Goal: Communication & Community: Share content

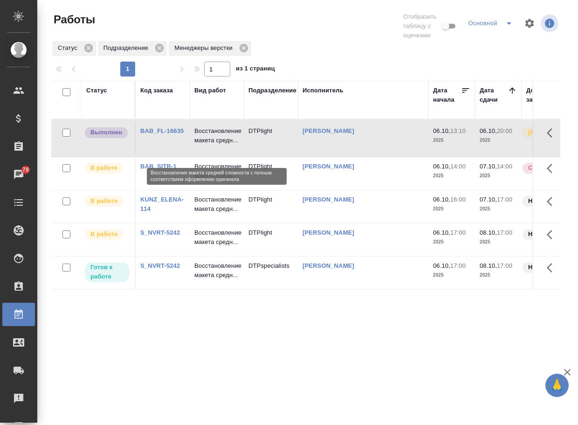
click at [220, 145] on p "Восстановление макета средн..." at bounding box center [216, 135] width 45 height 19
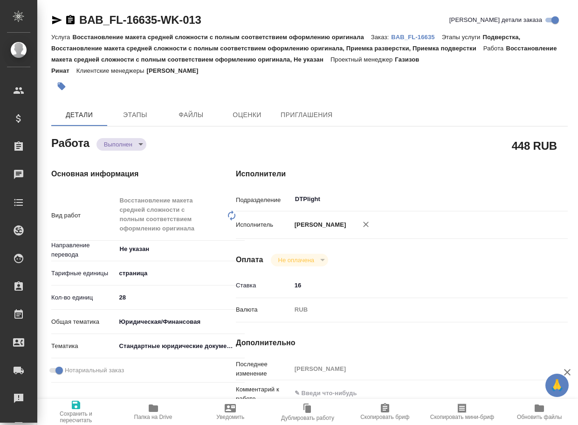
type textarea "x"
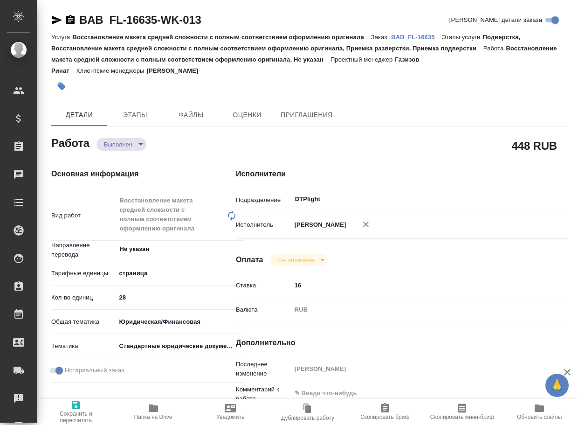
type textarea "x"
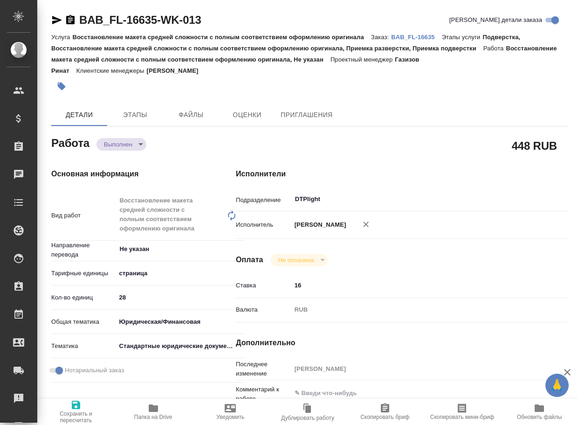
type textarea "x"
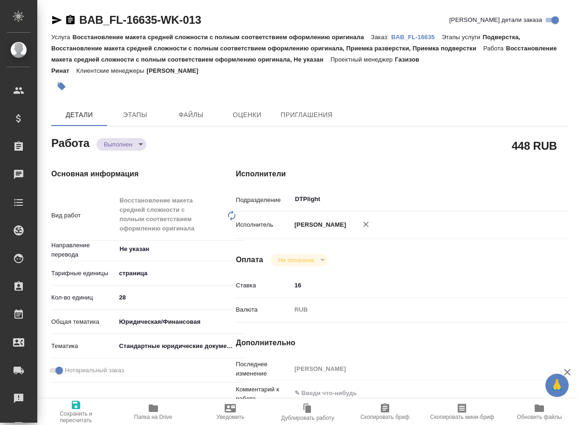
click at [144, 408] on span "Папка на Drive" at bounding box center [153, 412] width 66 height 18
type textarea "x"
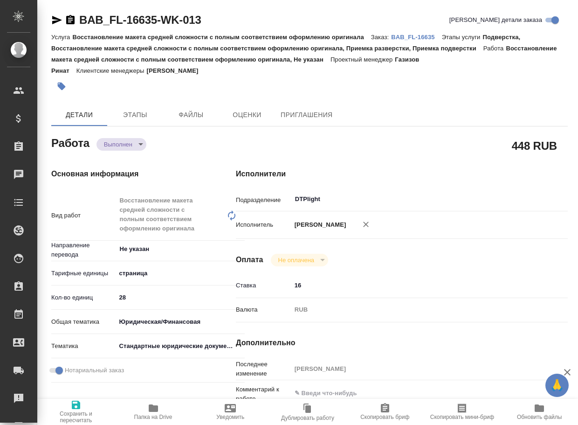
type textarea "x"
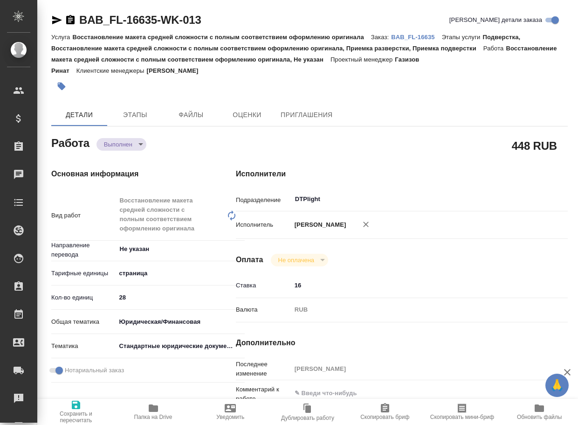
type textarea "x"
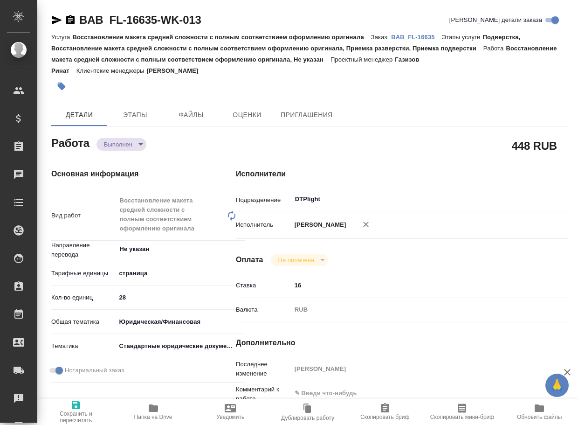
type textarea "x"
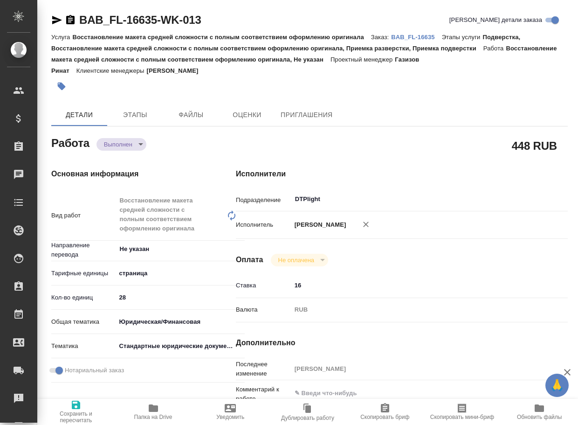
type textarea "x"
click at [116, 146] on body "🙏 .cls-1 fill:#fff; AWATERA Arsenyeva Vera Клиенты Спецификации Заказы 78 Чаты …" at bounding box center [289, 212] width 578 height 425
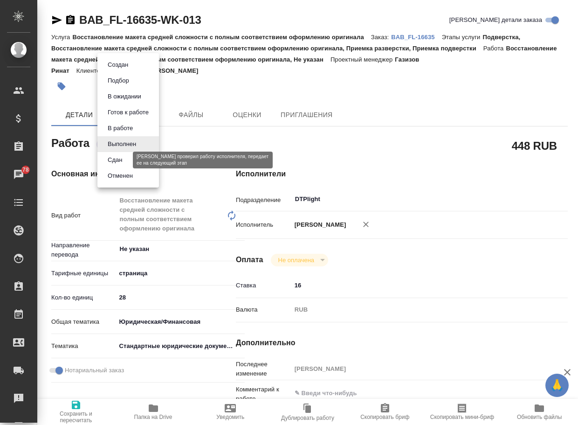
click at [117, 157] on button "Сдан" at bounding box center [115, 160] width 20 height 10
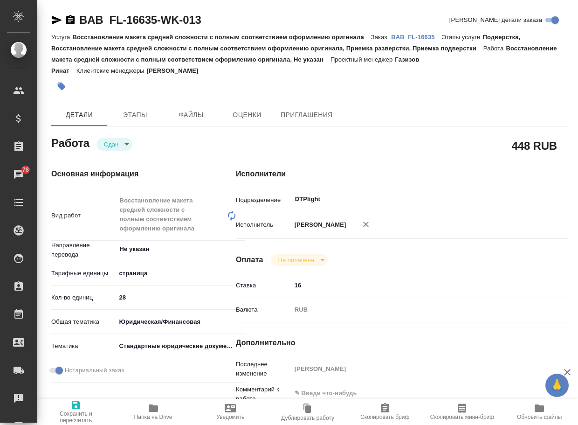
type textarea "x"
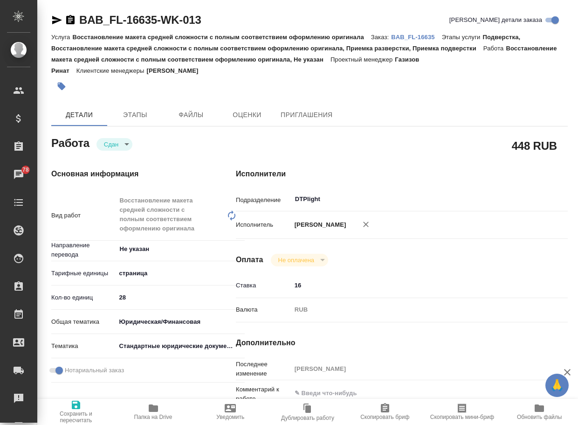
type textarea "x"
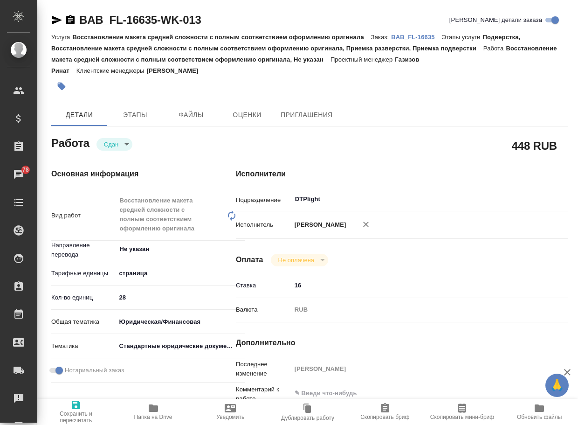
type textarea "x"
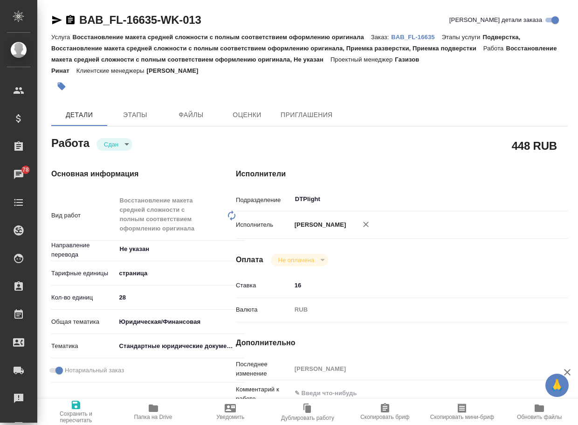
click at [422, 39] on p "BAB_FL-16635" at bounding box center [416, 37] width 50 height 7
type textarea "x"
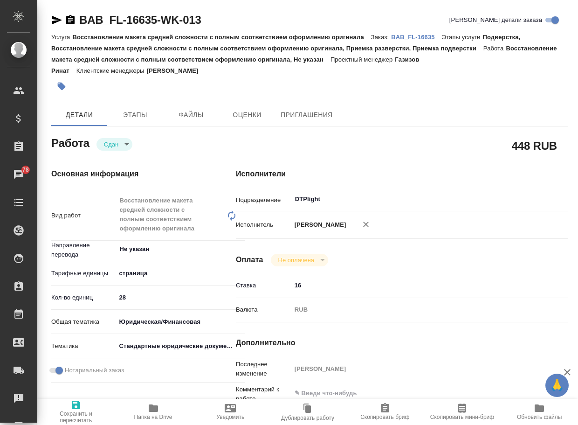
type textarea "x"
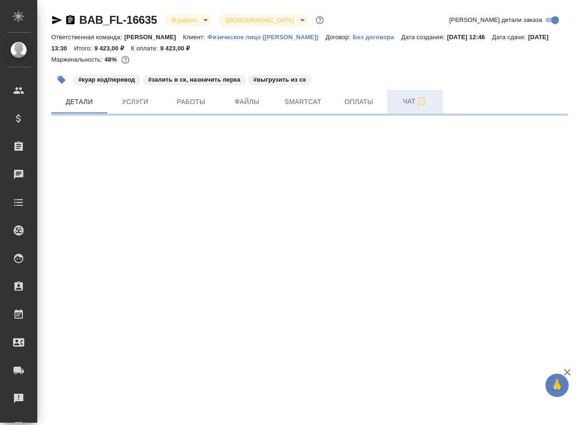
click at [412, 98] on span "Чат" at bounding box center [415, 102] width 45 height 12
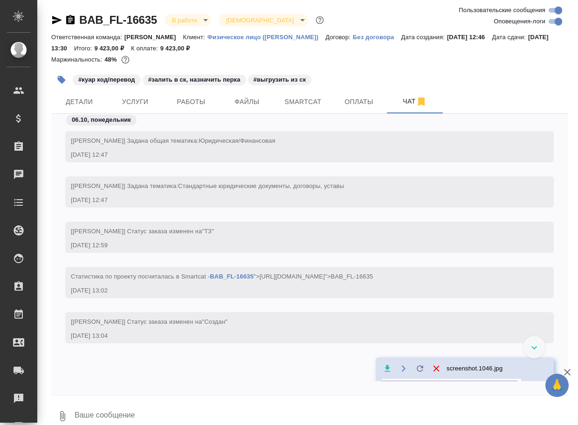
scroll to position [2981, 0]
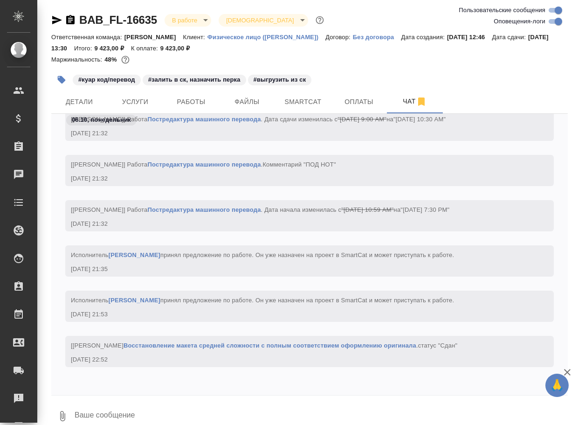
click at [149, 407] on textarea at bounding box center [321, 416] width 494 height 32
paste textarea "https://drive.awatera.com/apps/files/files/10603446?dir=/Shares/FL_BAB/Orders/B…"
type textarea "https://drive.awatera.com/apps/files/files/10603446?dir=/Shares/FL_BAB/Orders/B…"
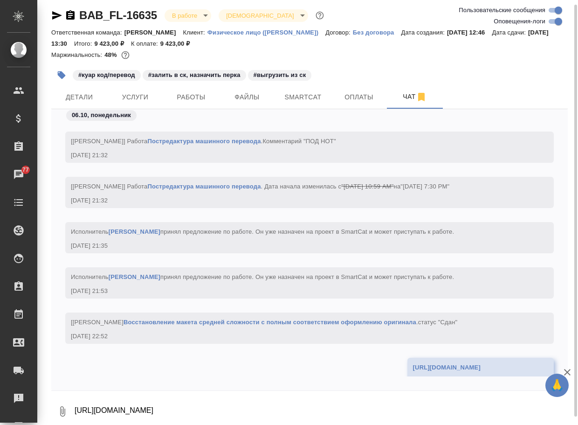
scroll to position [3035, 0]
